Goal: Task Accomplishment & Management: Use online tool/utility

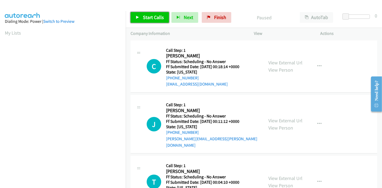
click at [147, 19] on span "Start Calls" at bounding box center [153, 17] width 21 height 6
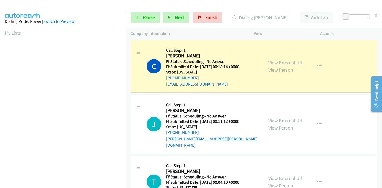
click at [284, 63] on link "View External Url" at bounding box center [285, 63] width 34 height 6
click at [143, 18] on span "Pause" at bounding box center [149, 17] width 12 height 6
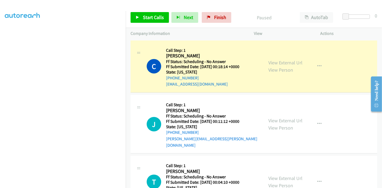
scroll to position [113, 0]
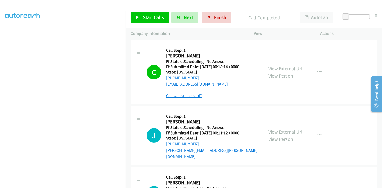
click at [190, 98] on link "Call was successful?" at bounding box center [184, 95] width 36 height 5
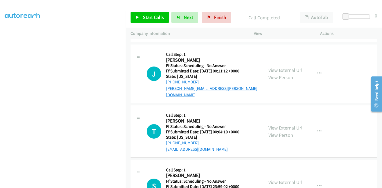
scroll to position [60, 0]
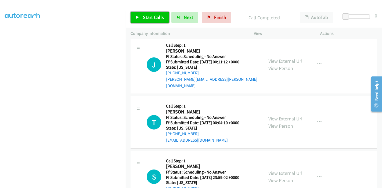
click at [147, 16] on span "Start Calls" at bounding box center [153, 17] width 21 height 6
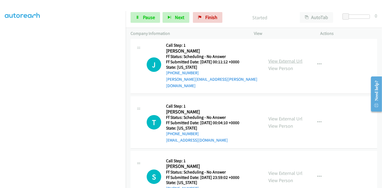
click at [287, 59] on link "View External Url" at bounding box center [285, 61] width 34 height 6
click at [276, 116] on link "View External Url" at bounding box center [285, 119] width 34 height 6
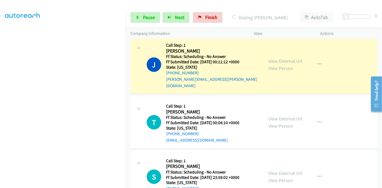
scroll to position [89, 0]
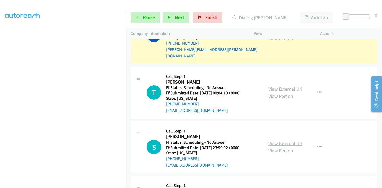
click at [277, 140] on link "View External Url" at bounding box center [285, 143] width 34 height 6
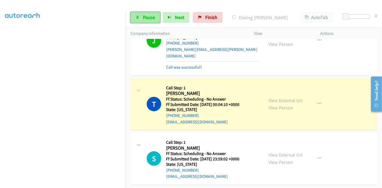
click at [144, 17] on span "Pause" at bounding box center [149, 17] width 12 height 6
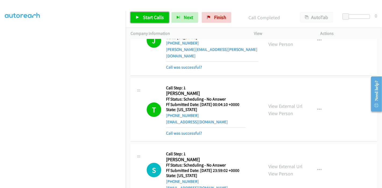
click at [145, 18] on span "Start Calls" at bounding box center [153, 17] width 21 height 6
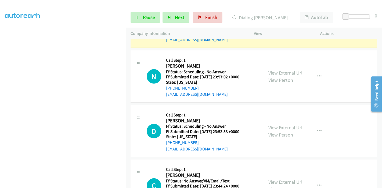
scroll to position [239, 0]
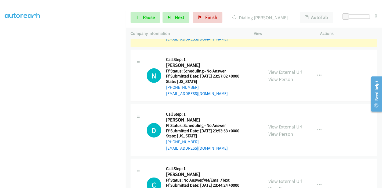
click at [280, 69] on link "View External Url" at bounding box center [285, 72] width 34 height 6
click at [281, 124] on link "View External Url" at bounding box center [285, 127] width 34 height 6
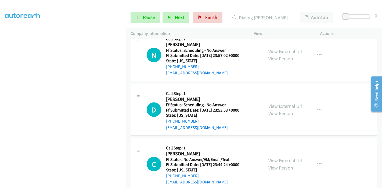
scroll to position [269, 0]
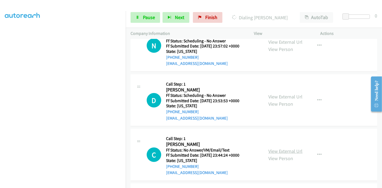
click at [274, 148] on link "View External Url" at bounding box center [285, 151] width 34 height 6
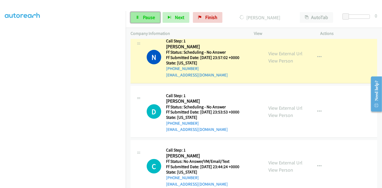
click at [139, 19] on link "Pause" at bounding box center [146, 17] width 30 height 11
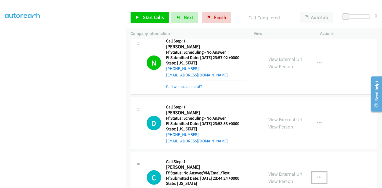
click at [319, 176] on icon "button" at bounding box center [319, 178] width 4 height 4
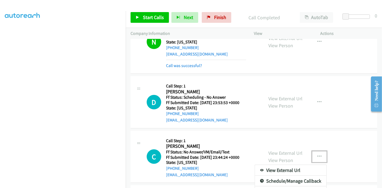
scroll to position [298, 0]
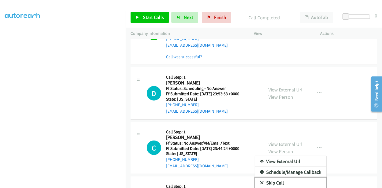
click at [276, 178] on link "Skip Call" at bounding box center [290, 183] width 71 height 11
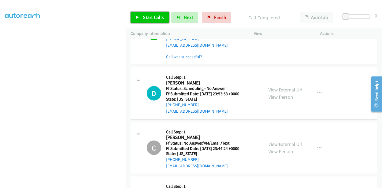
click at [138, 13] on link "Start Calls" at bounding box center [150, 17] width 38 height 11
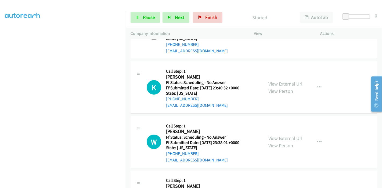
scroll to position [418, 0]
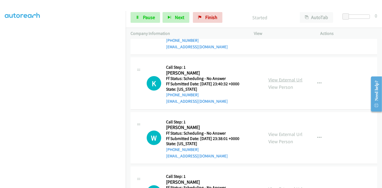
click at [273, 77] on link "View External Url" at bounding box center [285, 80] width 34 height 6
click at [284, 131] on link "View External Url" at bounding box center [285, 134] width 34 height 6
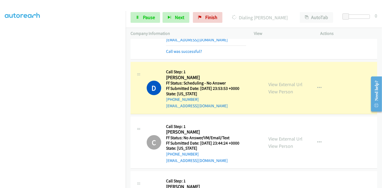
scroll to position [298, 0]
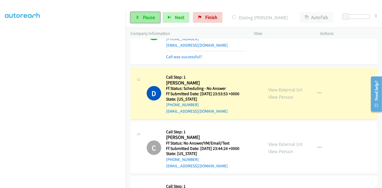
click at [134, 16] on link "Pause" at bounding box center [146, 17] width 30 height 11
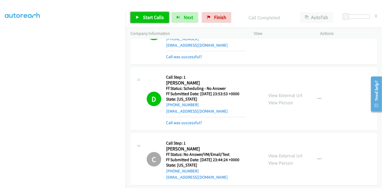
click at [135, 17] on link "Start Calls" at bounding box center [150, 17] width 38 height 11
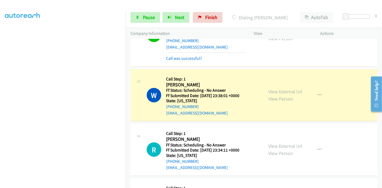
scroll to position [507, 0]
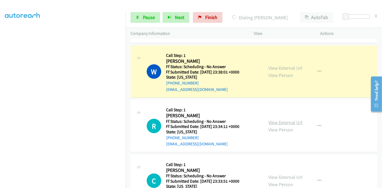
click at [279, 120] on link "View External Url" at bounding box center [285, 123] width 34 height 6
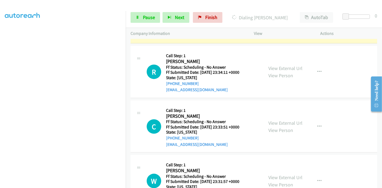
scroll to position [567, 0]
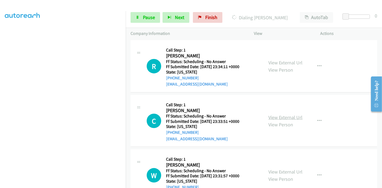
click at [278, 114] on link "View External Url" at bounding box center [285, 117] width 34 height 6
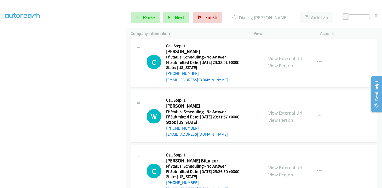
scroll to position [627, 0]
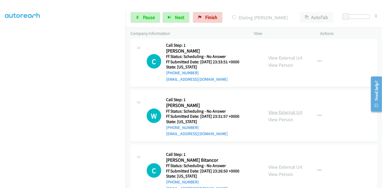
click at [279, 109] on link "View External Url" at bounding box center [285, 112] width 34 height 6
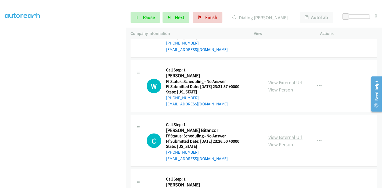
click at [277, 134] on link "View External Url" at bounding box center [285, 137] width 34 height 6
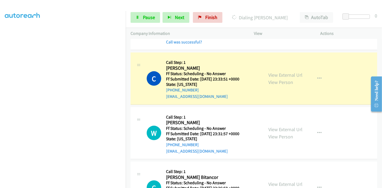
scroll to position [627, 0]
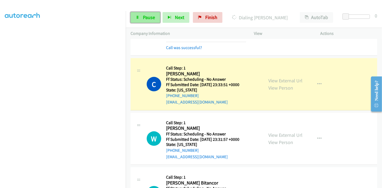
click at [145, 19] on span "Pause" at bounding box center [149, 17] width 12 height 6
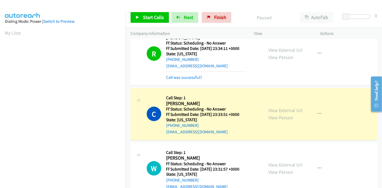
scroll to position [113, 0]
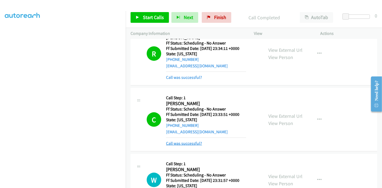
click at [194, 141] on link "Call was successful?" at bounding box center [184, 143] width 36 height 5
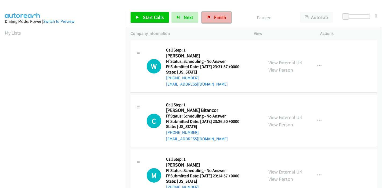
click at [214, 18] on span "Finish" at bounding box center [220, 17] width 12 height 6
